Goal: Book appointment/travel/reservation

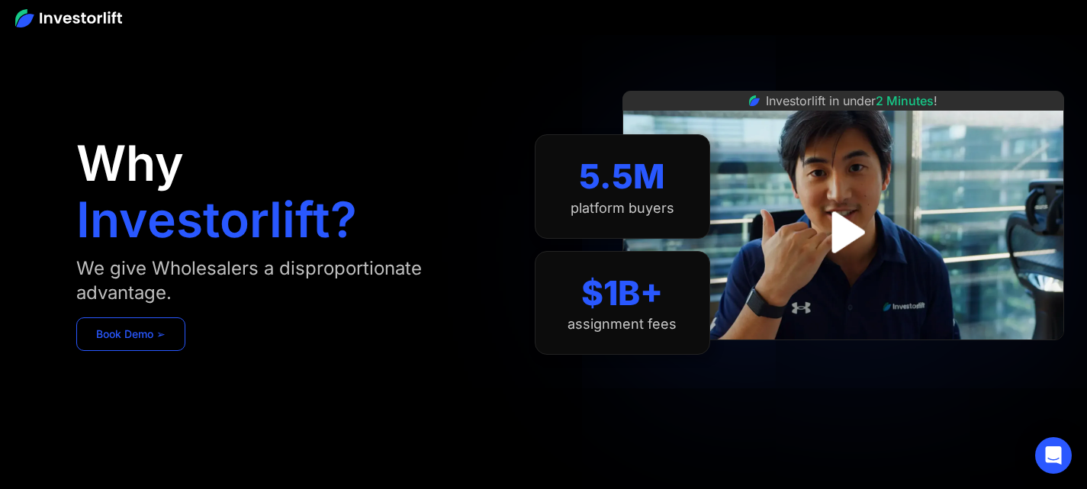
click at [185, 332] on link "Book Demo ➢" at bounding box center [130, 334] width 109 height 34
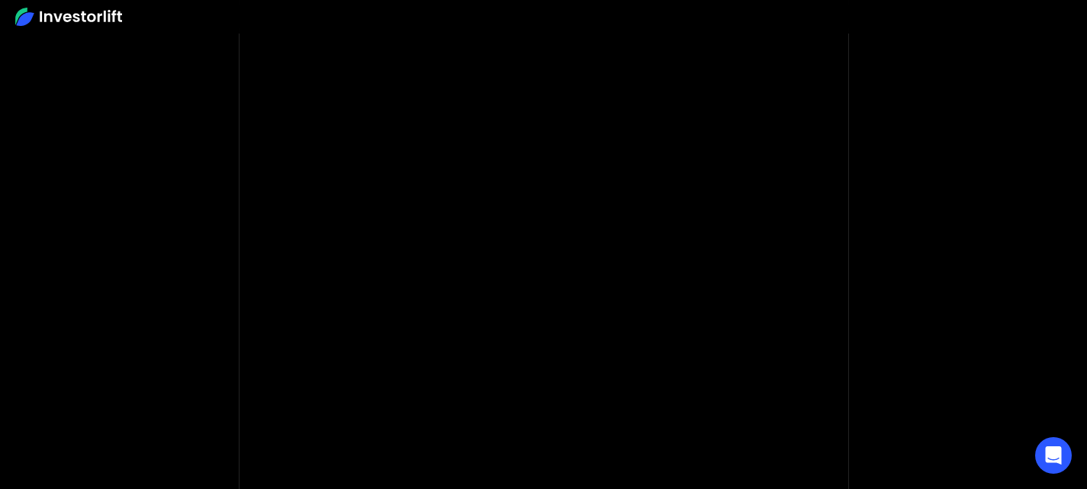
scroll to position [153, 0]
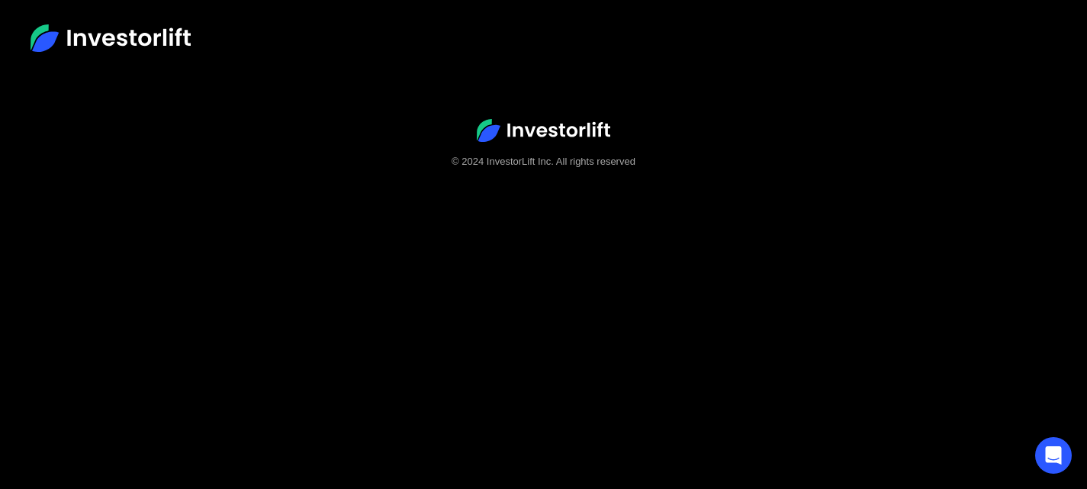
scroll to position [85, 0]
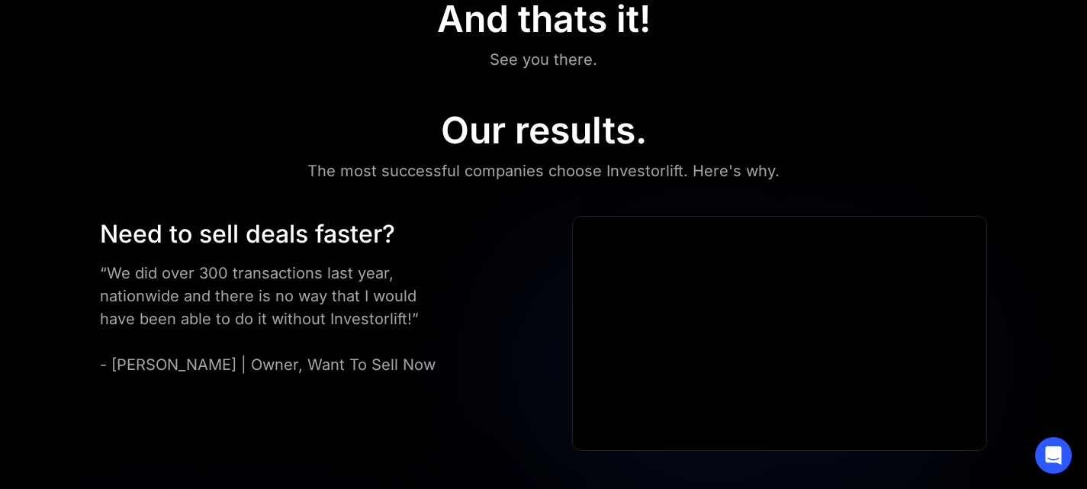
scroll to position [839, 0]
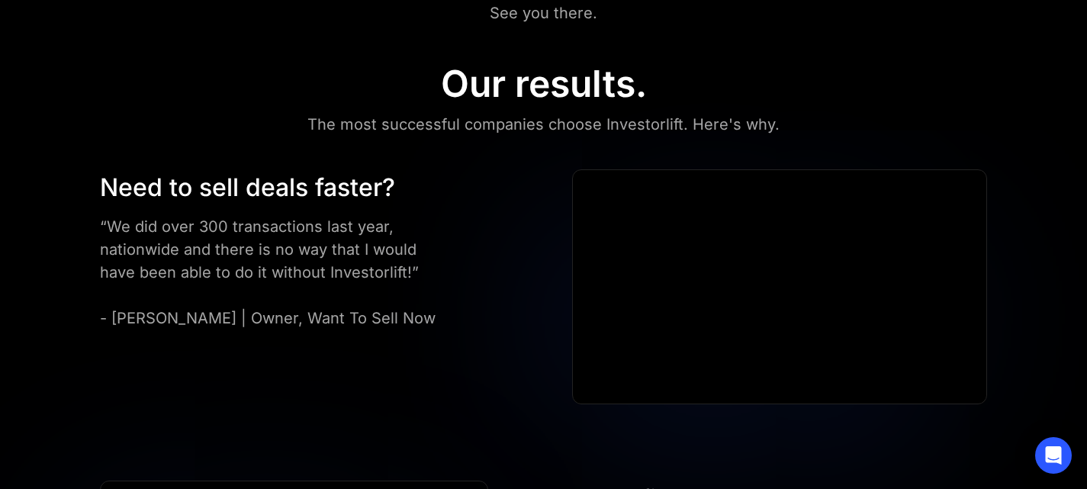
drag, startPoint x: 500, startPoint y: 262, endPoint x: 471, endPoint y: 255, distance: 30.0
click at [471, 255] on div "Need to sell deals faster? “We did over 300 transactions last year, nationwide …" at bounding box center [543, 286] width 979 height 235
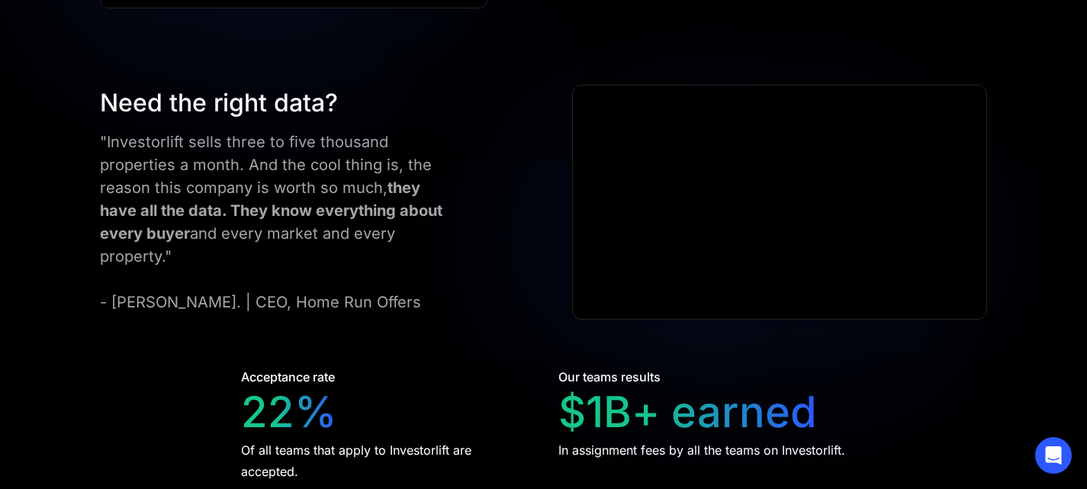
scroll to position [2746, 0]
